Goal: Find specific page/section: Find specific page/section

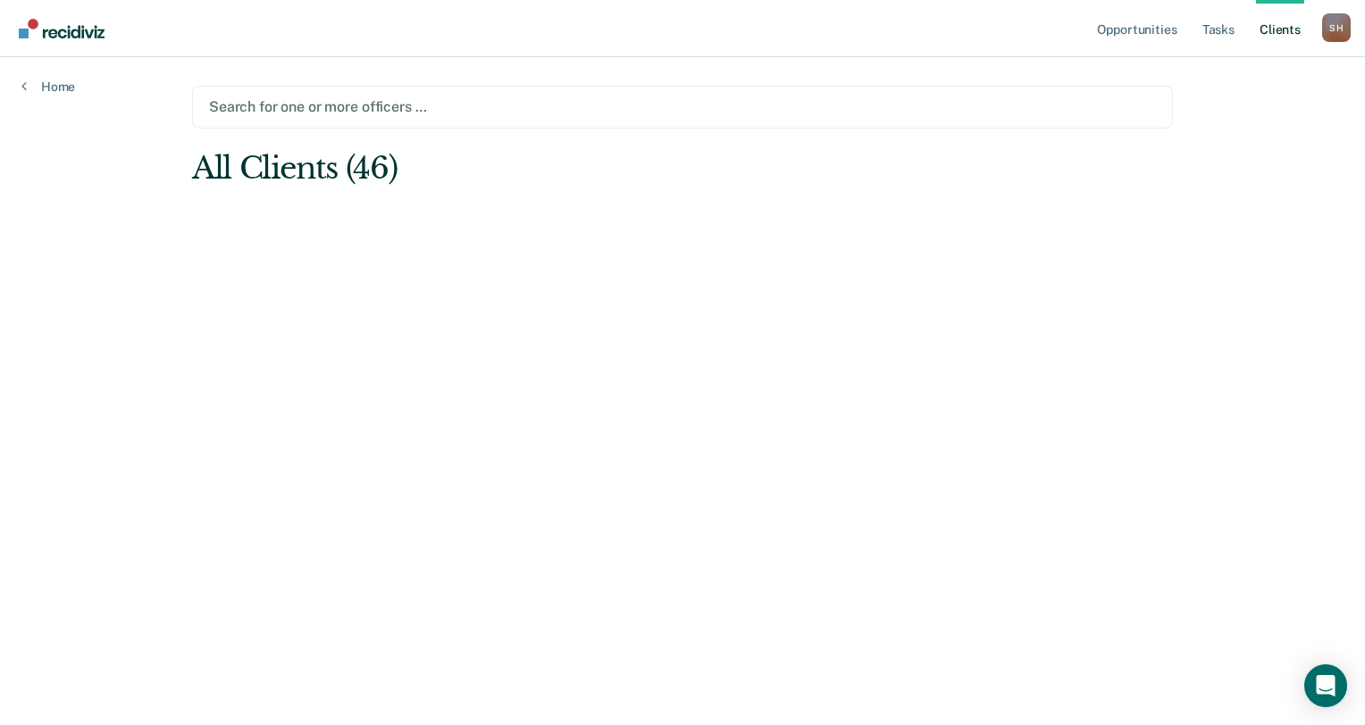
click at [313, 111] on div at bounding box center [682, 106] width 947 height 21
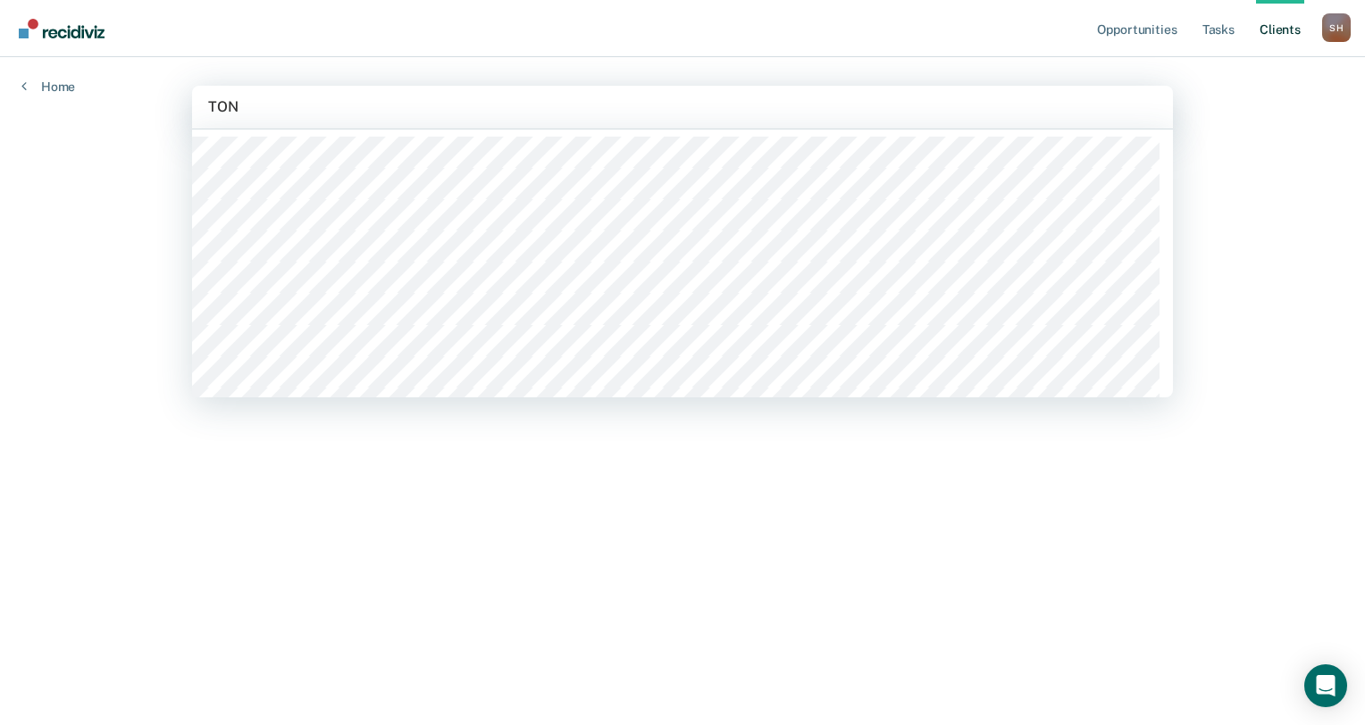
type input "TONI"
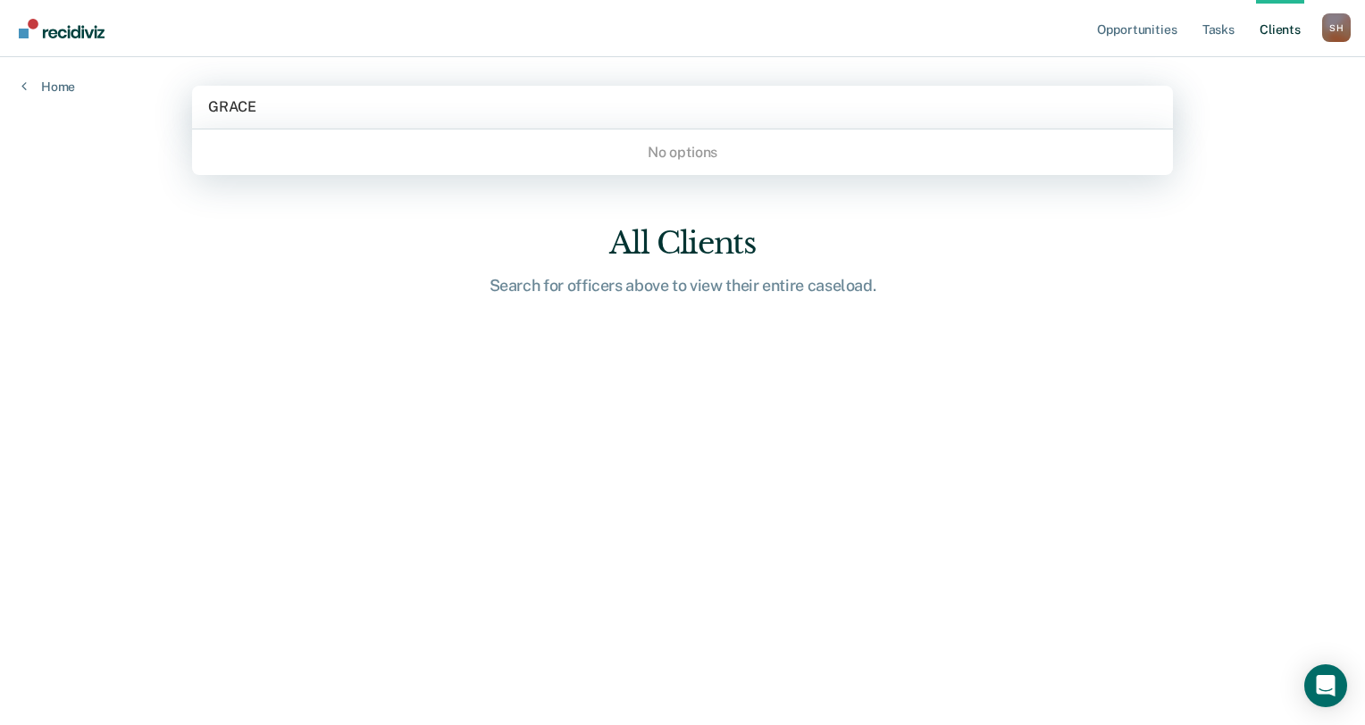
type input "GRACE"
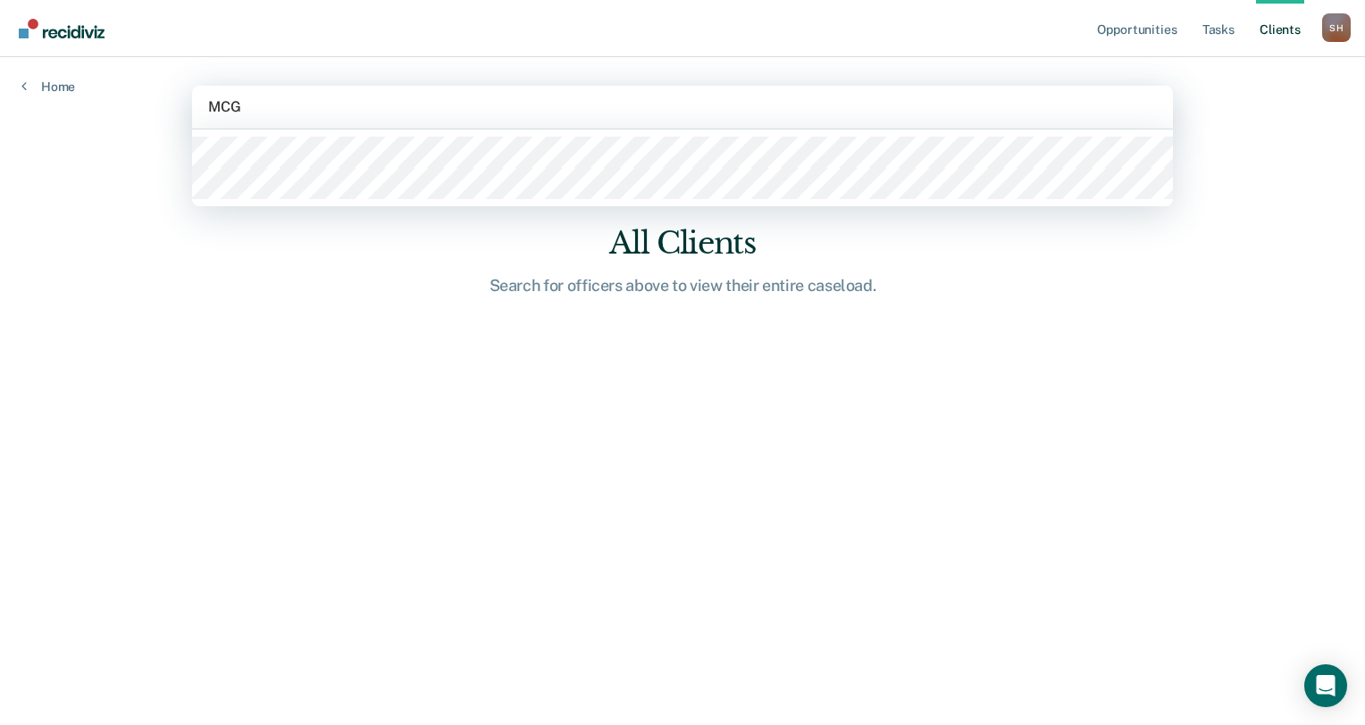
type input "MCGR"
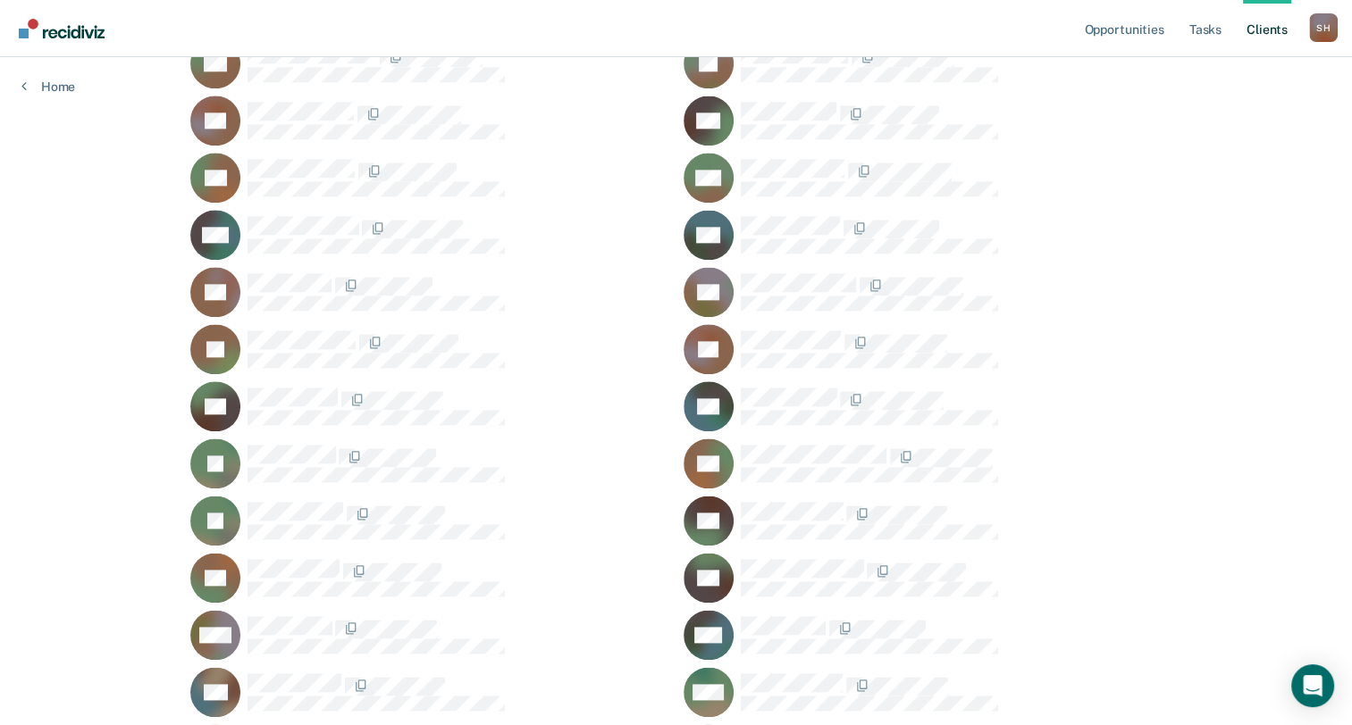
scroll to position [2166, 0]
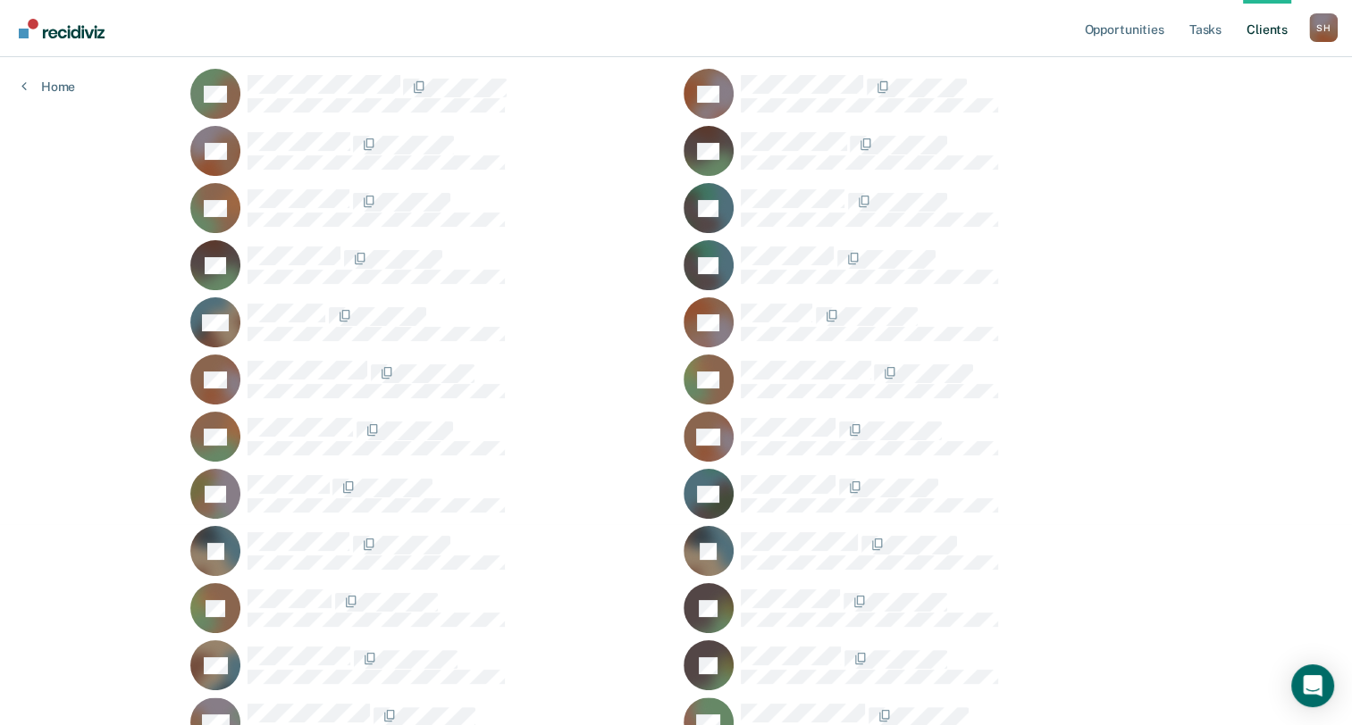
scroll to position [0, 0]
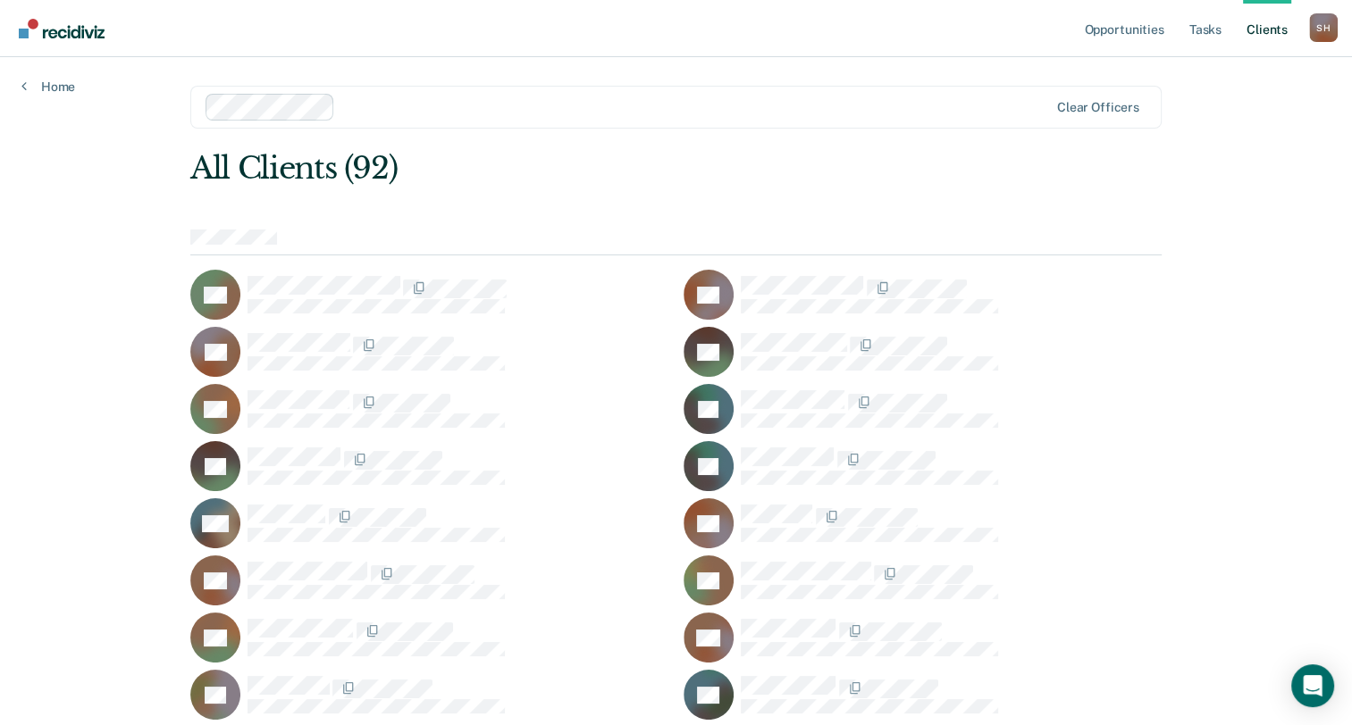
click at [1270, 29] on link "Client s" at bounding box center [1267, 28] width 48 height 57
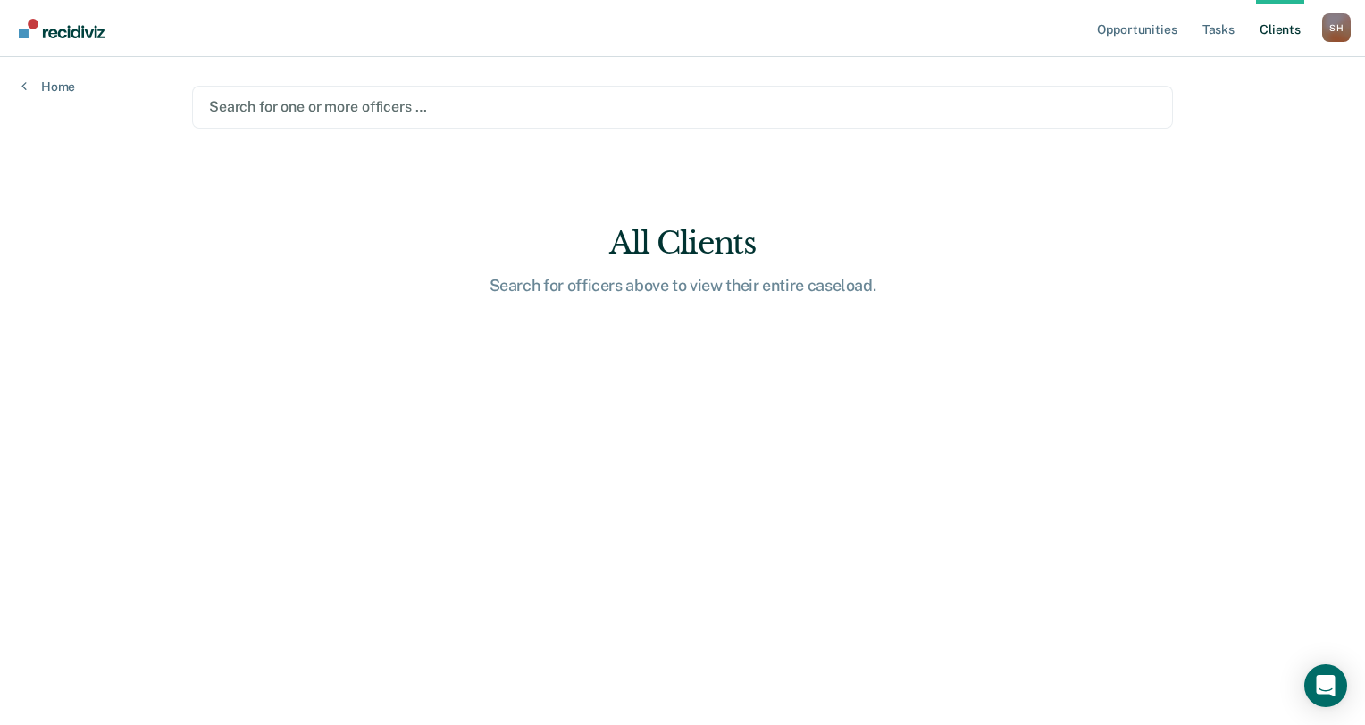
click at [359, 112] on div at bounding box center [682, 106] width 947 height 21
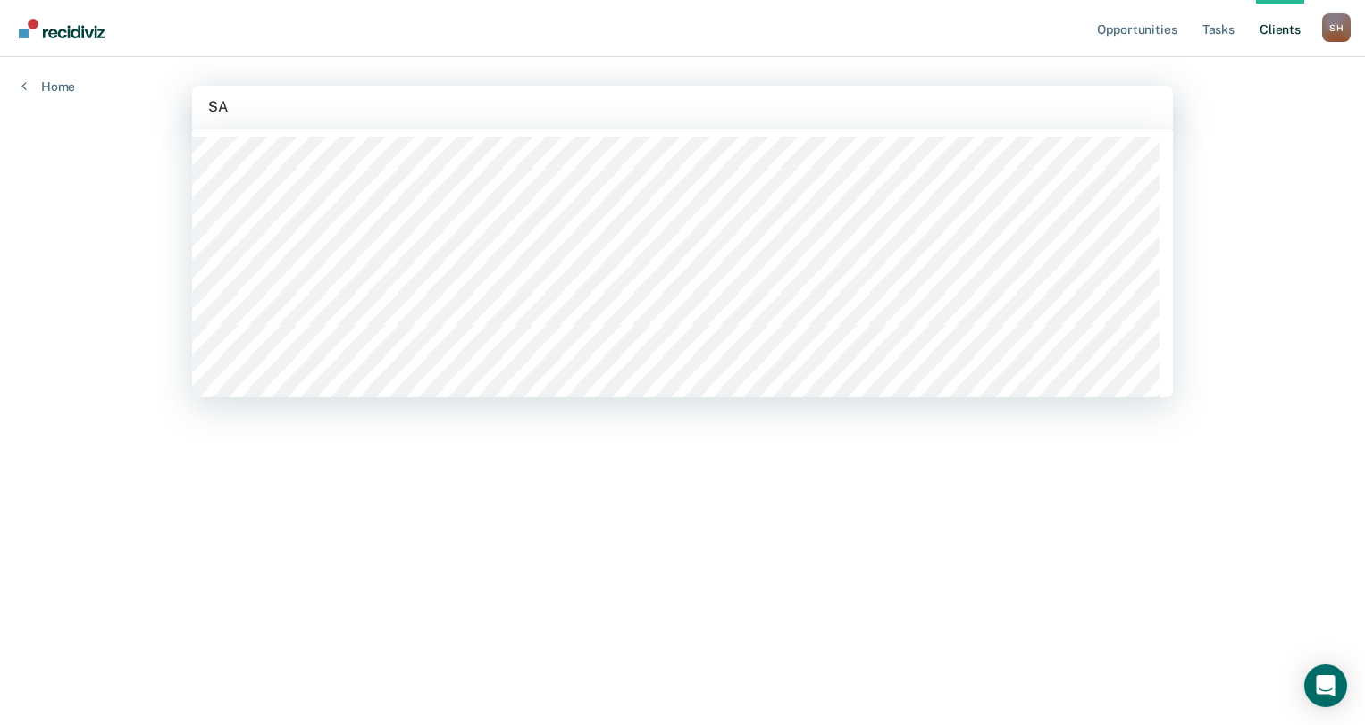
type input "SAT"
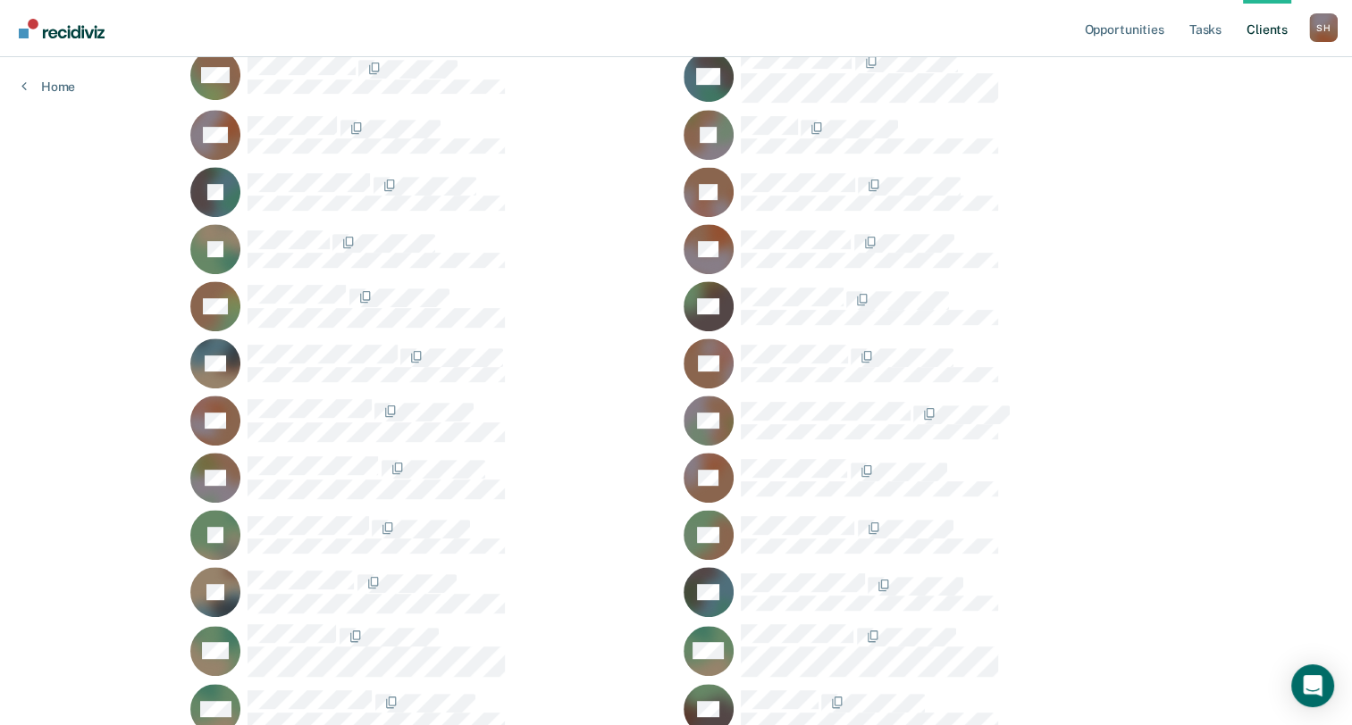
scroll to position [804, 0]
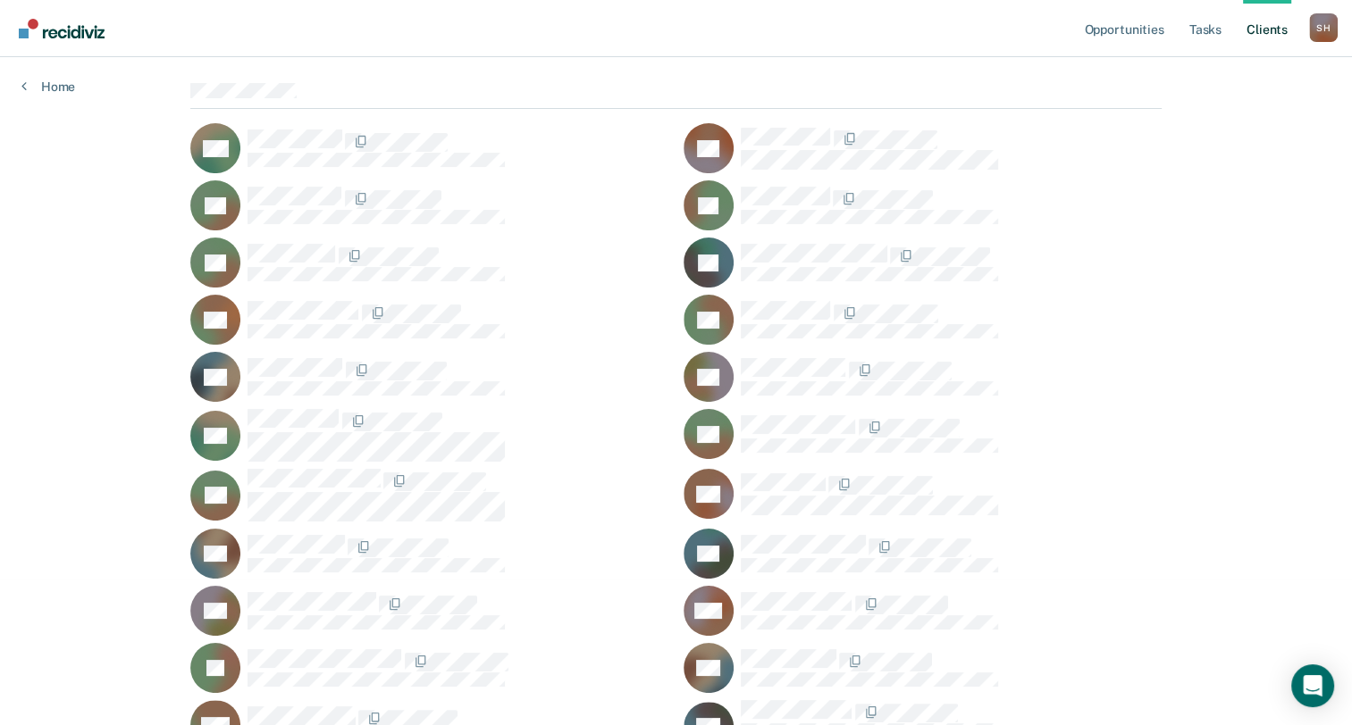
scroll to position [0, 0]
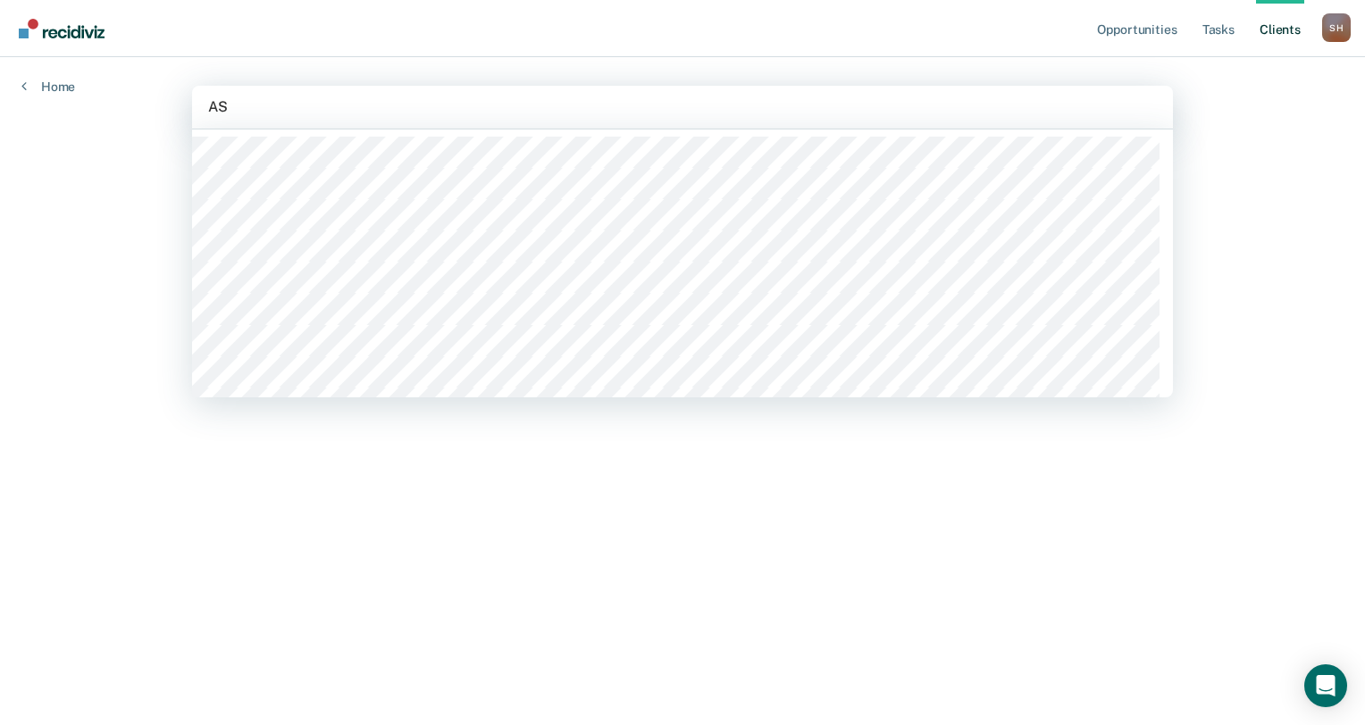
type input "A"
type input "MIC"
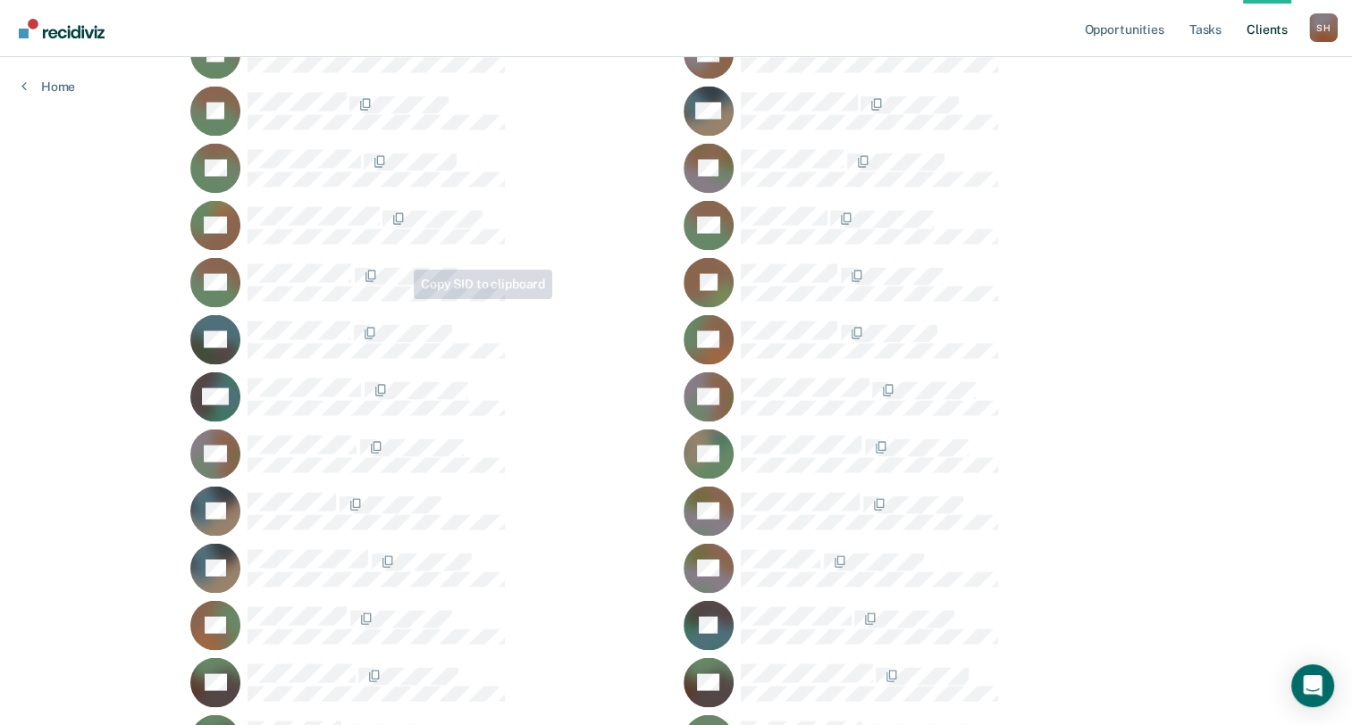
scroll to position [3308, 0]
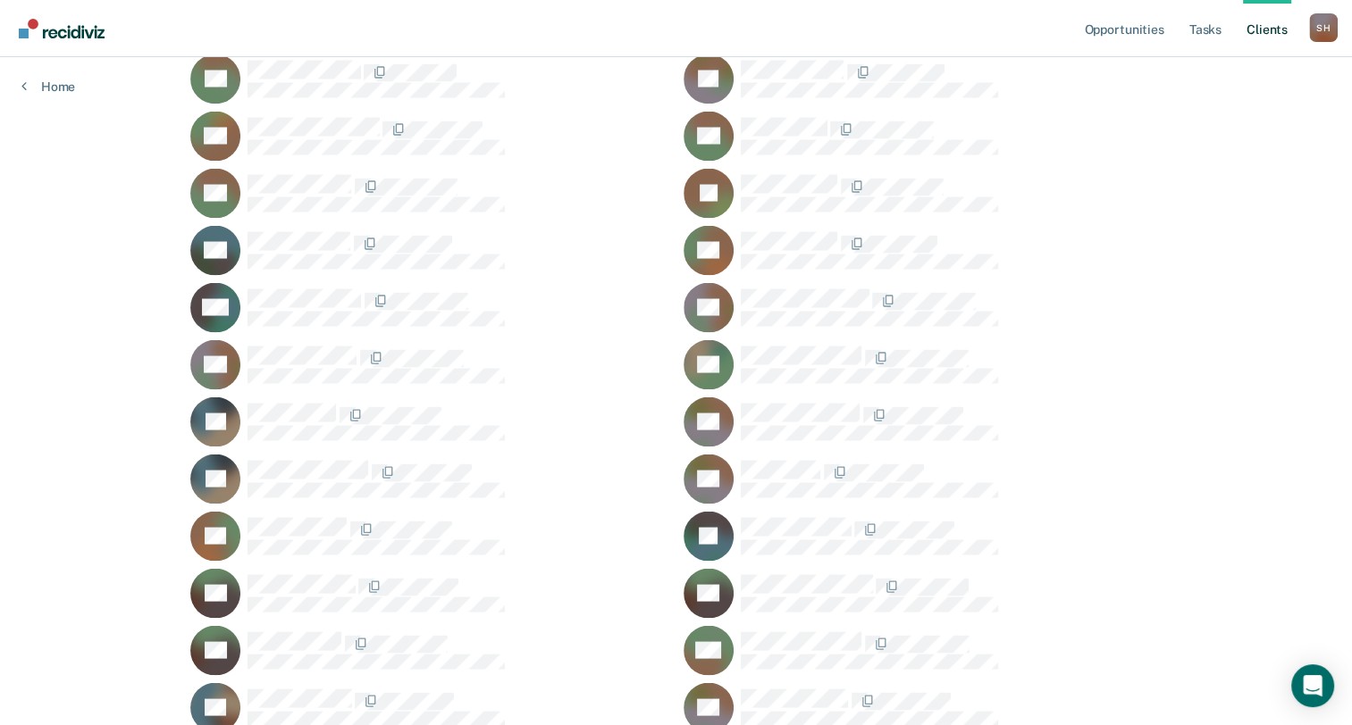
click at [1105, 354] on div at bounding box center [951, 357] width 421 height 22
